Goal: Task Accomplishment & Management: Complete application form

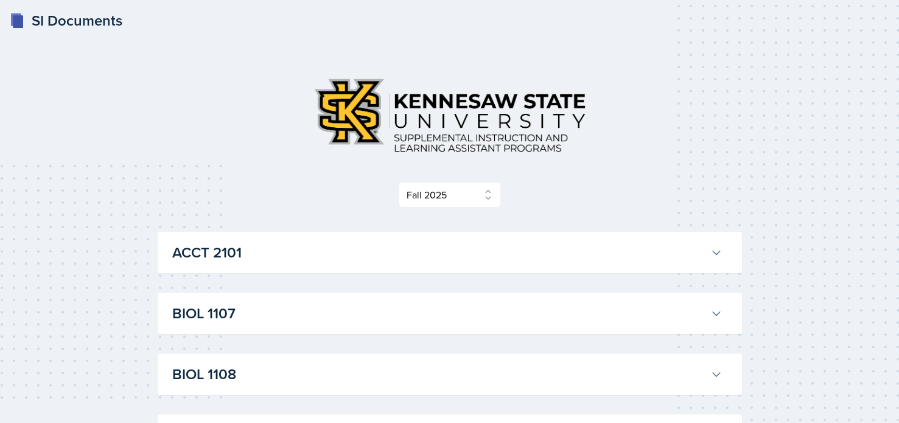
select select "2bed604d-1099-4043-b1bc-2365e8740244"
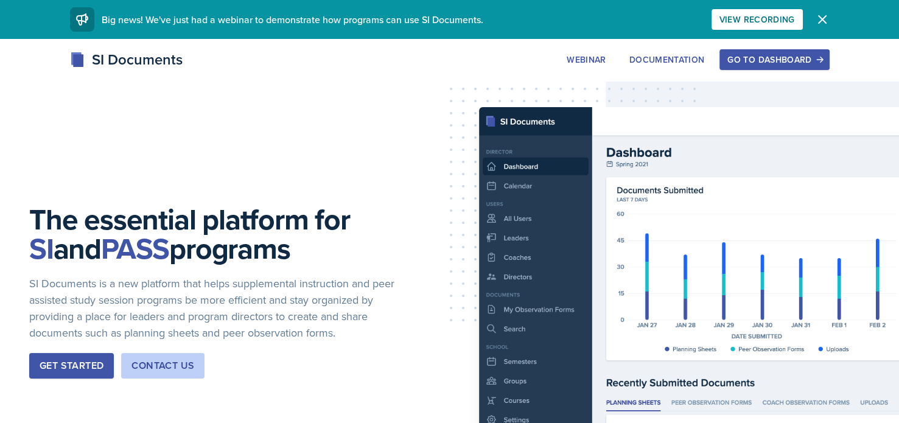
click at [753, 63] on div "Go to Dashboard" at bounding box center [774, 60] width 94 height 10
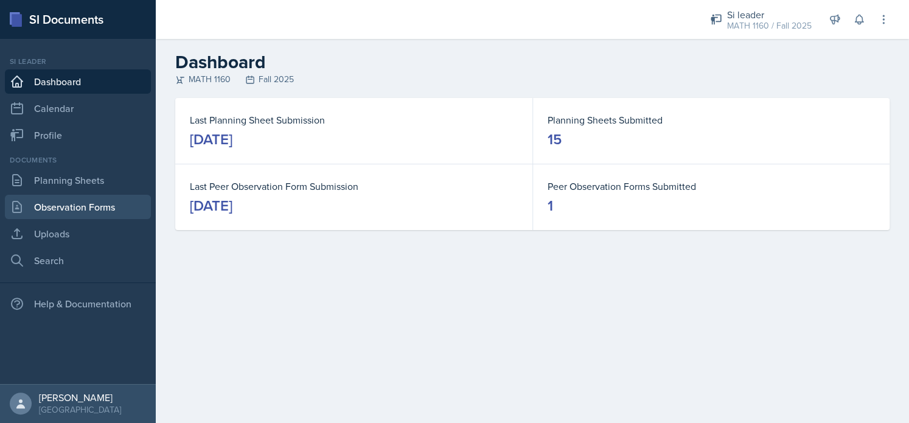
click at [77, 213] on link "Observation Forms" at bounding box center [78, 207] width 146 height 24
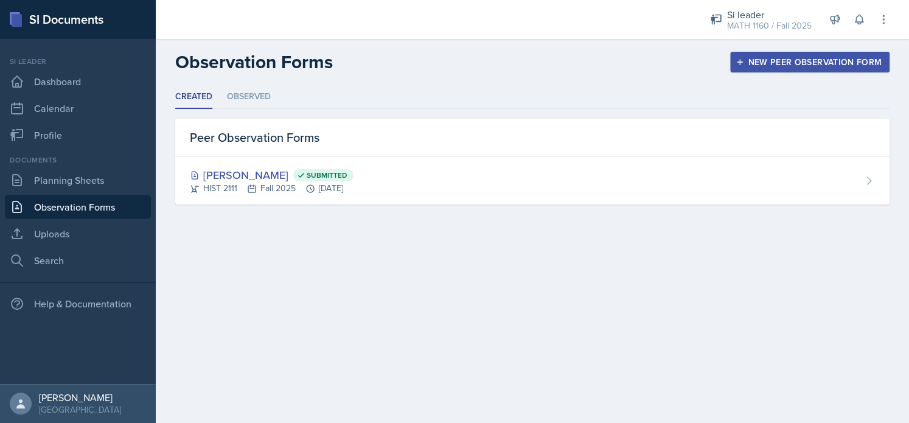
click at [784, 60] on div "New Peer Observation Form" at bounding box center [810, 62] width 144 height 10
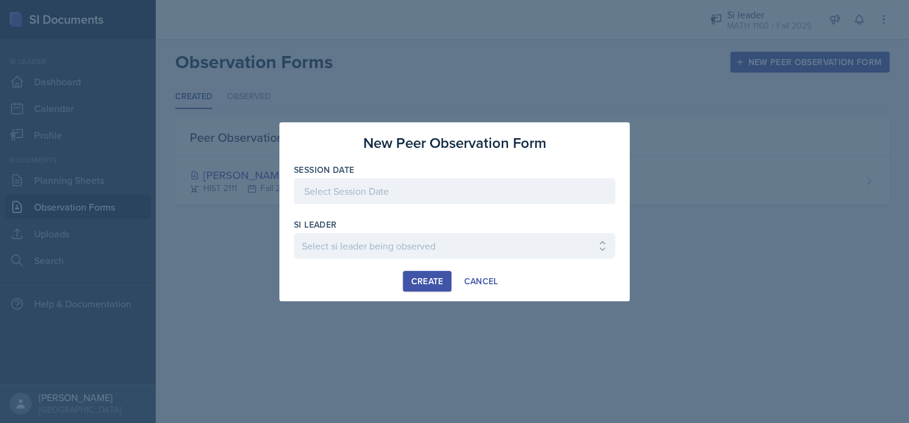
click at [315, 192] on div at bounding box center [454, 191] width 321 height 26
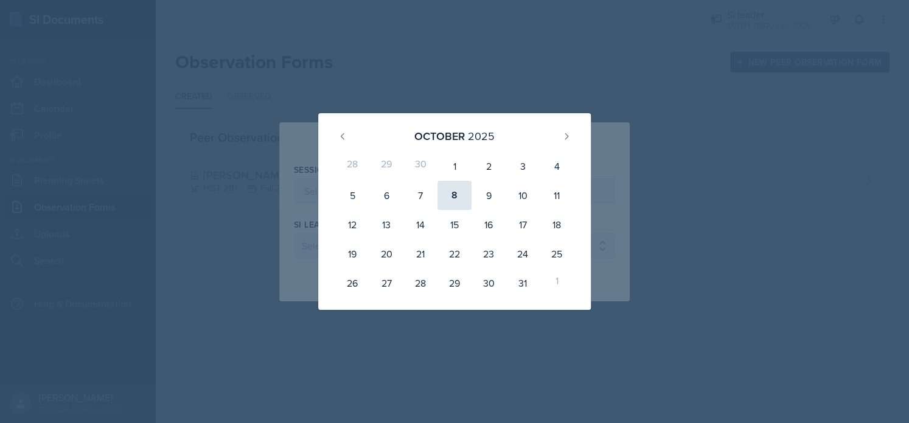
click at [453, 195] on div "8" at bounding box center [455, 195] width 34 height 29
type input "October 8th, 2025"
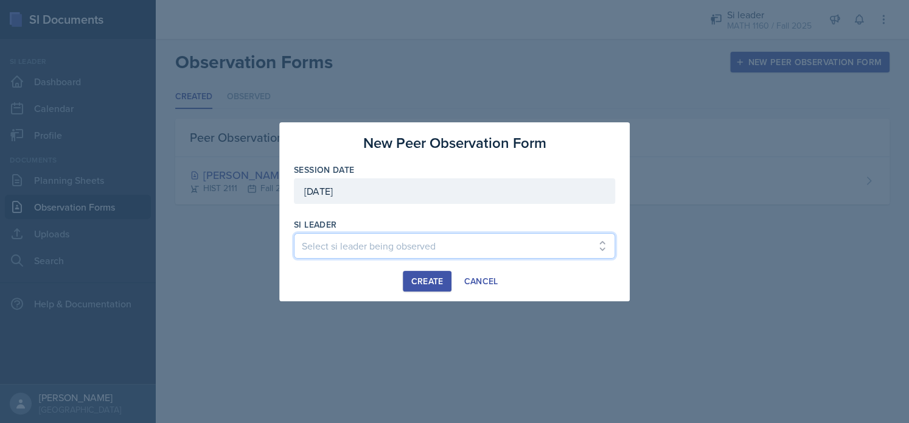
click at [328, 252] on select "Select si leader being observed Rayann Afani / PSYC 2500 / The Phantoms of The …" at bounding box center [454, 246] width 321 height 26
click at [294, 233] on select "Select si leader being observed Rayann Afani / PSYC 2500 / The Phantoms of The …" at bounding box center [454, 246] width 321 height 26
click at [340, 245] on select "Select si leader being observed Rayann Afani / PSYC 2500 / The Phantoms of The …" at bounding box center [454, 246] width 321 height 26
select select "72fb0399-97f8-4d2c-9252-cab73398ea0a"
click at [294, 233] on select "Select si leader being observed Rayann Afani / PSYC 2500 / The Phantoms of The …" at bounding box center [454, 246] width 321 height 26
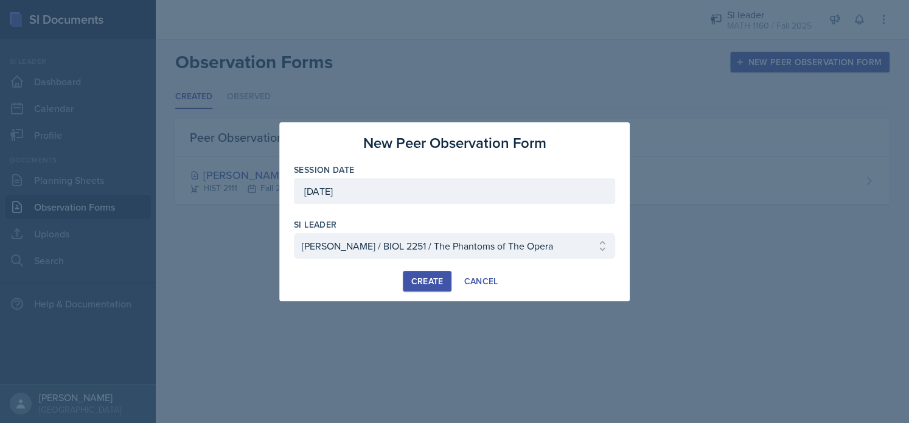
click at [427, 289] on button "Create" at bounding box center [427, 281] width 48 height 21
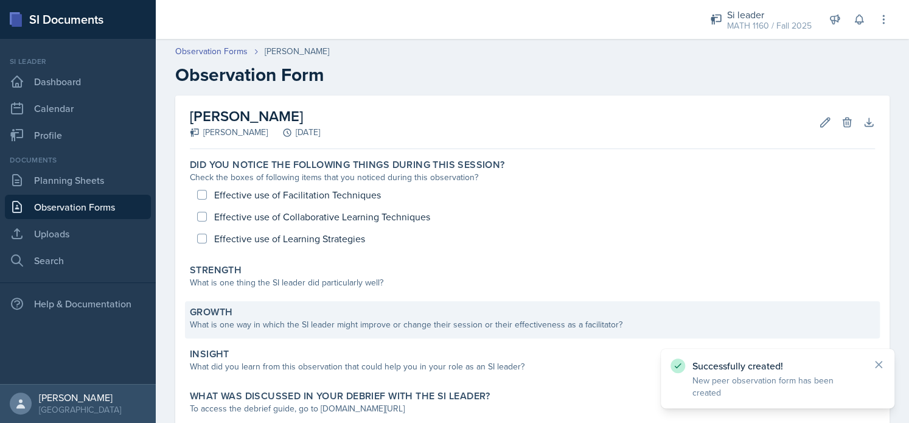
scroll to position [78, 0]
